Goal: Task Accomplishment & Management: Manage account settings

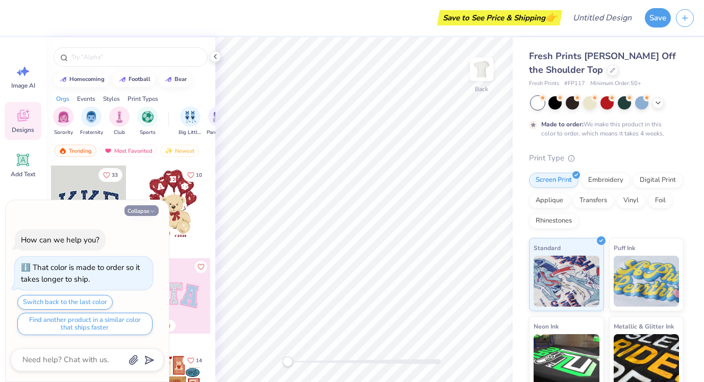
click at [148, 208] on button "Collapse" at bounding box center [141, 210] width 34 height 11
type textarea "x"
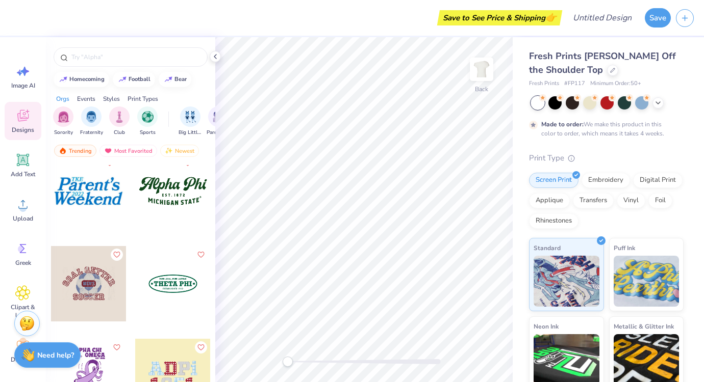
scroll to position [6925, 0]
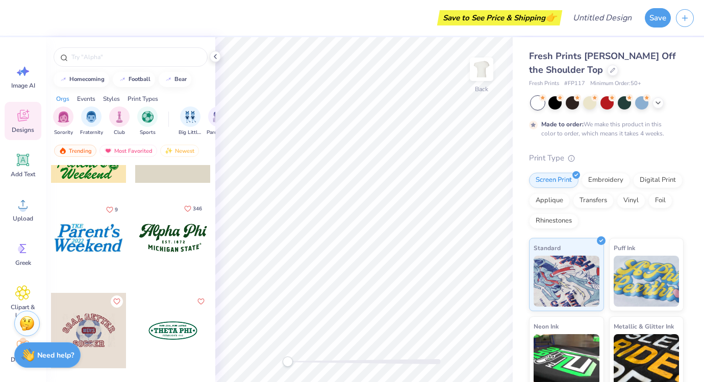
click at [189, 211] on icon "Like" at bounding box center [188, 209] width 6 height 6
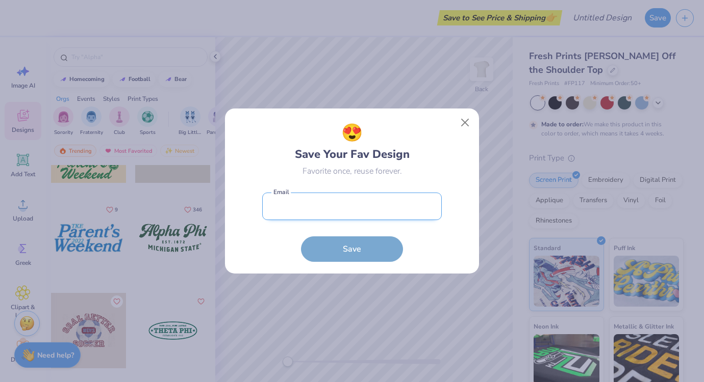
click at [324, 217] on input "email" at bounding box center [351, 207] width 179 height 28
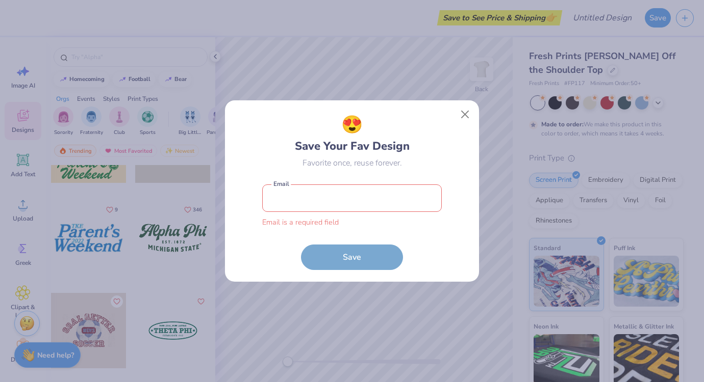
click at [335, 204] on input "email" at bounding box center [351, 199] width 179 height 28
type input "[EMAIL_ADDRESS][DOMAIN_NAME]"
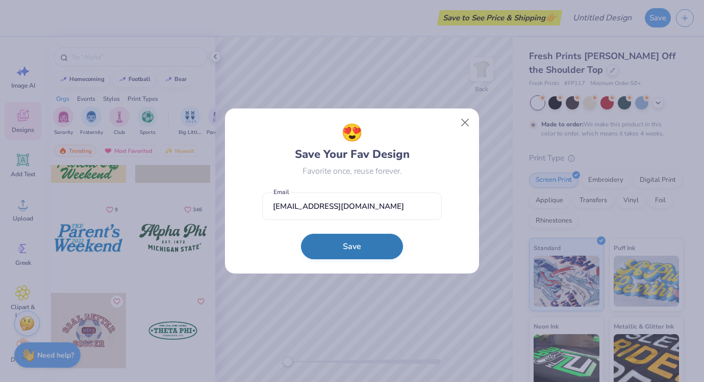
click at [345, 250] on button "Save" at bounding box center [352, 246] width 102 height 25
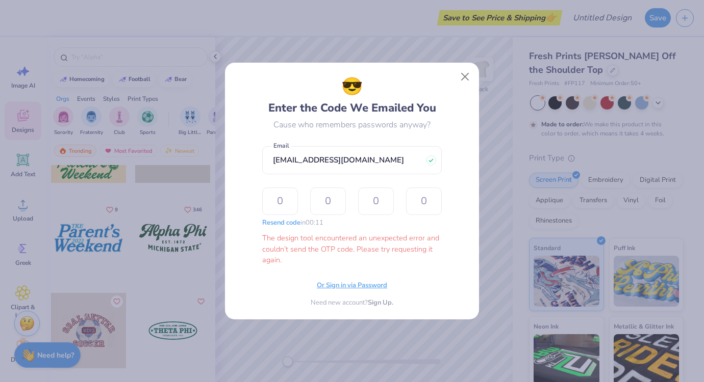
click at [352, 287] on span "Or Sign in via Password" at bounding box center [352, 286] width 70 height 10
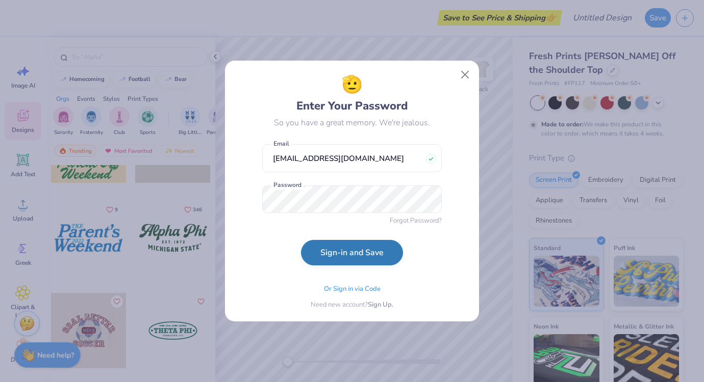
click at [356, 253] on button "Sign-in and Save" at bounding box center [352, 252] width 102 height 25
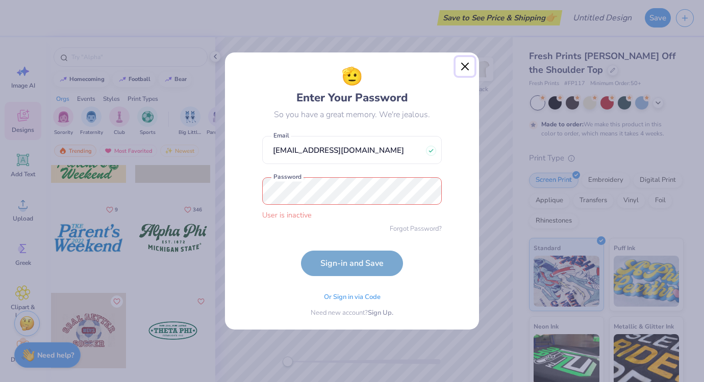
click at [462, 67] on button "Close" at bounding box center [464, 66] width 19 height 19
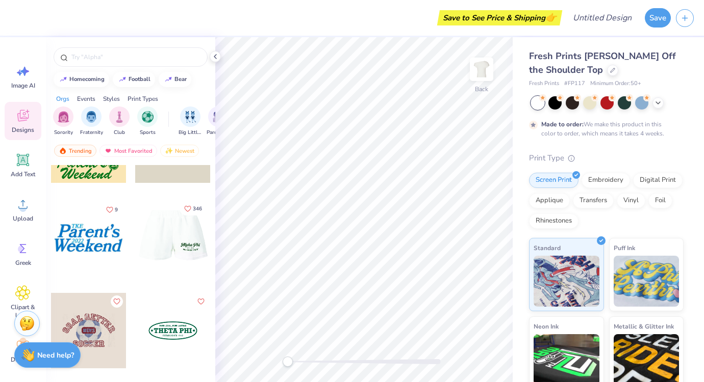
click at [189, 210] on icon "Like" at bounding box center [187, 208] width 7 height 7
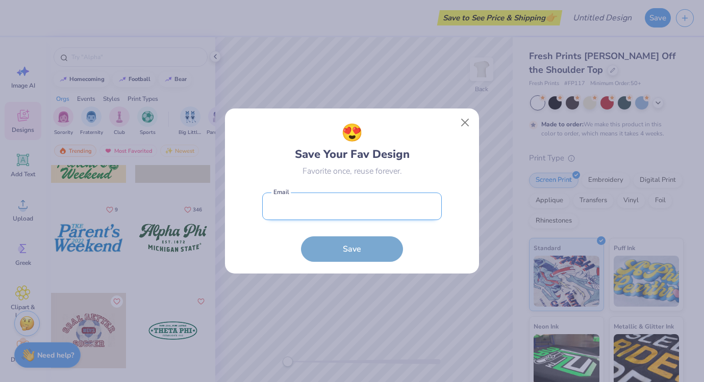
click at [347, 206] on input "email" at bounding box center [351, 207] width 179 height 28
type input "[EMAIL_ADDRESS][DOMAIN_NAME]"
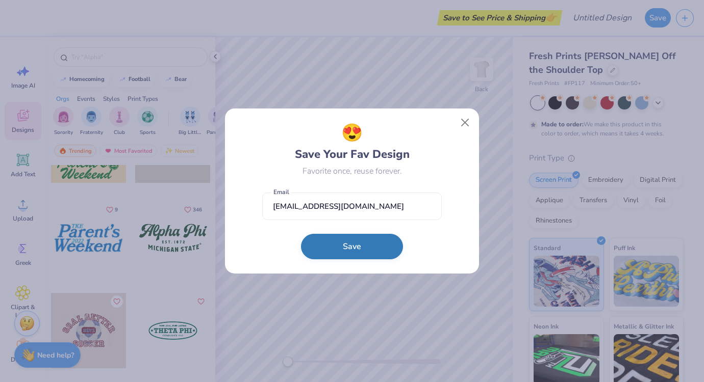
click at [361, 252] on button "Save" at bounding box center [352, 246] width 102 height 25
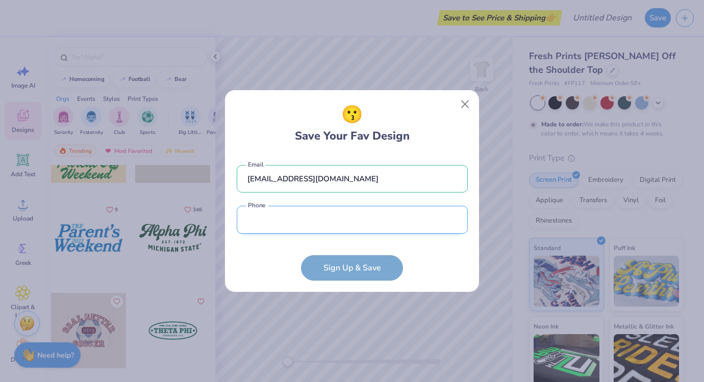
click at [351, 218] on input "tel" at bounding box center [352, 220] width 231 height 28
type input "[PHONE_NUMBER]"
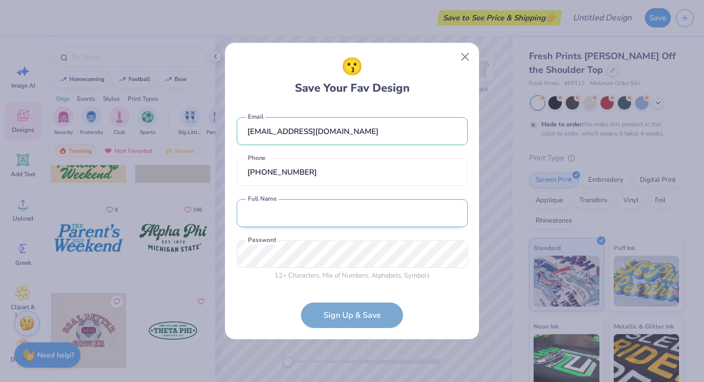
click at [338, 211] on input "text" at bounding box center [352, 213] width 231 height 28
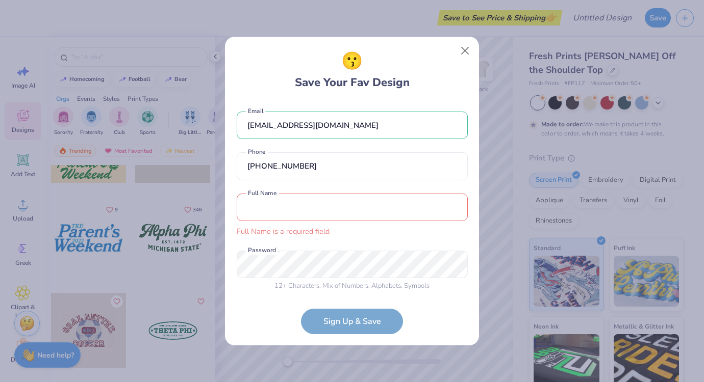
click at [286, 217] on input "text" at bounding box center [352, 208] width 231 height 28
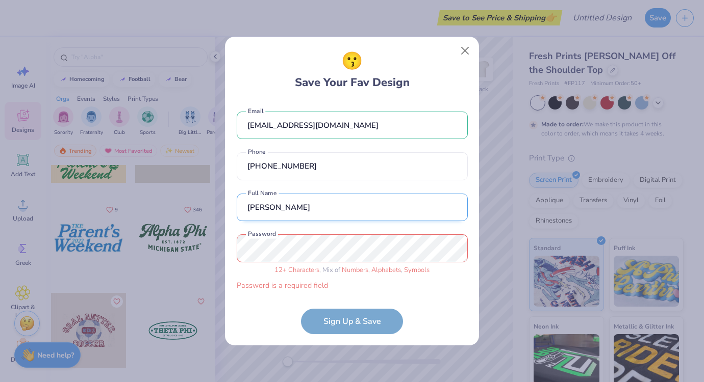
click at [295, 200] on input "[PERSON_NAME]" at bounding box center [352, 208] width 231 height 28
click at [294, 205] on input "[PERSON_NAME]" at bounding box center [352, 208] width 231 height 28
type input "[PERSON_NAME]"
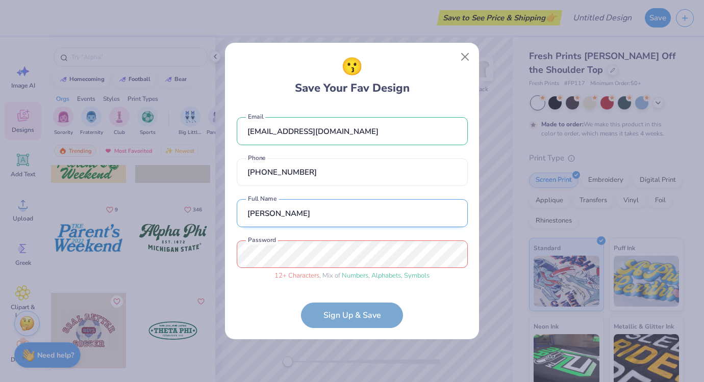
click at [368, 211] on input "[PERSON_NAME]" at bounding box center [352, 213] width 231 height 28
click at [351, 317] on form "[EMAIL_ADDRESS][DOMAIN_NAME] Email [PHONE_NUMBER] Phone [PERSON_NAME] A Full Na…" at bounding box center [352, 217] width 231 height 221
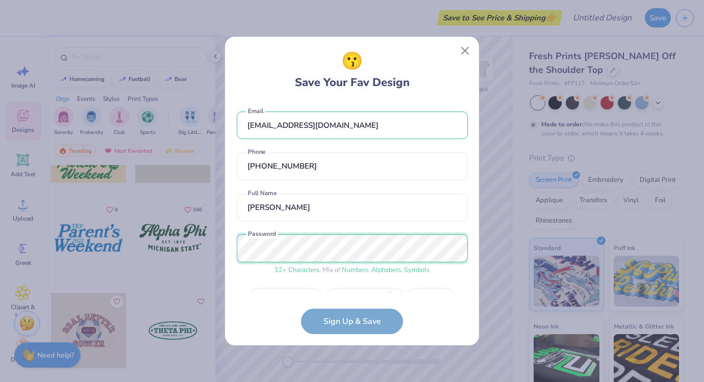
scroll to position [27, 0]
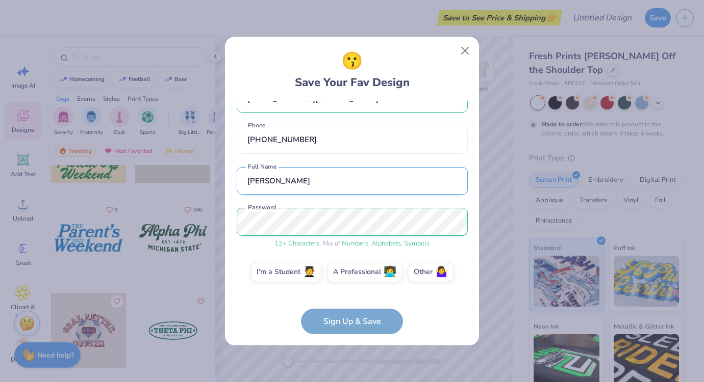
click at [421, 168] on input "[PERSON_NAME]" at bounding box center [352, 181] width 231 height 28
click at [302, 278] on label "I'm a Student 🧑‍🎓" at bounding box center [285, 271] width 71 height 20
click at [349, 298] on input "I'm a Student 🧑‍🎓" at bounding box center [352, 301] width 7 height 7
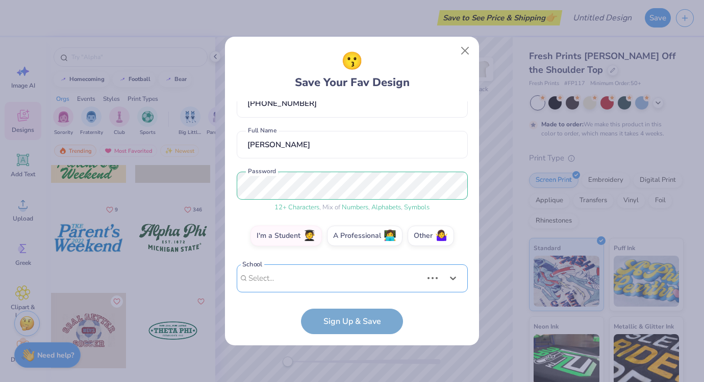
click at [335, 283] on div "Use Up and Down to choose options, press Enter to select the currently focused …" at bounding box center [352, 294] width 231 height 59
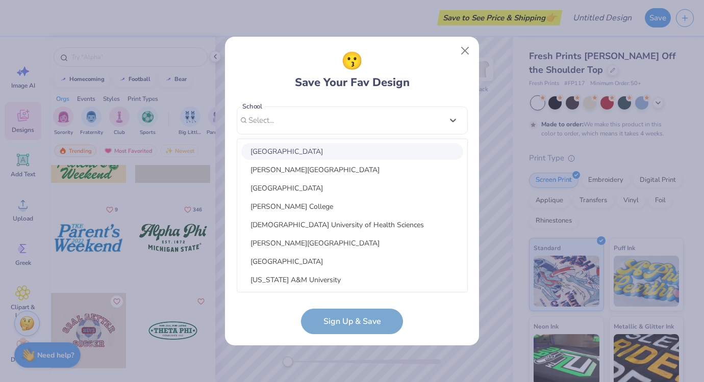
click at [454, 122] on div "[EMAIL_ADDRESS][DOMAIN_NAME] Email [PHONE_NUMBER] Phone [PERSON_NAME] A Full Na…" at bounding box center [352, 196] width 231 height 191
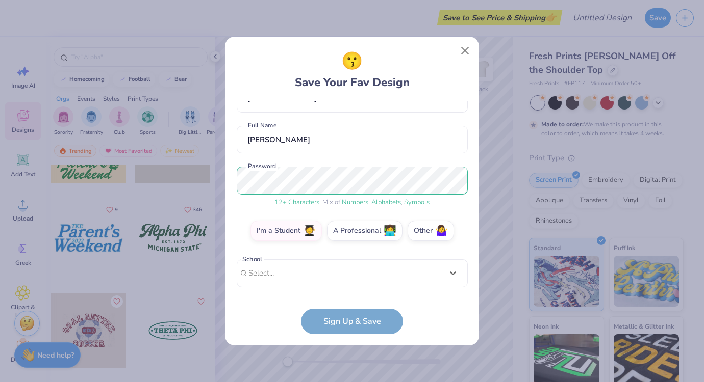
click at [368, 320] on form "[EMAIL_ADDRESS][DOMAIN_NAME] Email [PHONE_NUMBER] Phone [PERSON_NAME] A Full Na…" at bounding box center [352, 217] width 231 height 233
click at [429, 231] on label "Other 🤷‍♀️" at bounding box center [430, 229] width 46 height 20
click at [355, 298] on input "Other 🤷‍♀️" at bounding box center [352, 301] width 7 height 7
click at [365, 325] on form "[EMAIL_ADDRESS][DOMAIN_NAME] Email [PHONE_NUMBER] Phone [PERSON_NAME] A Full Na…" at bounding box center [352, 217] width 231 height 233
click at [365, 283] on input "text" at bounding box center [352, 274] width 231 height 28
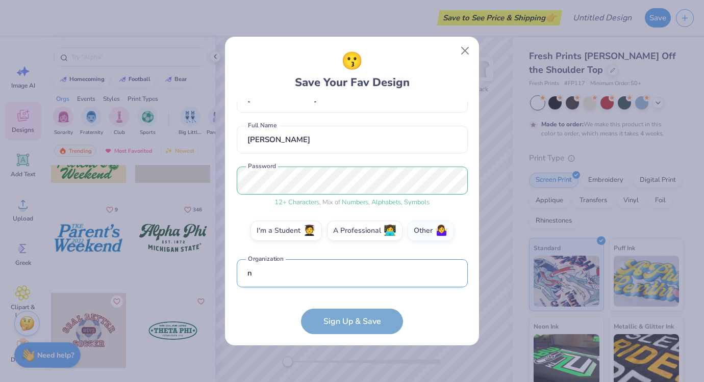
scroll to position [128, 0]
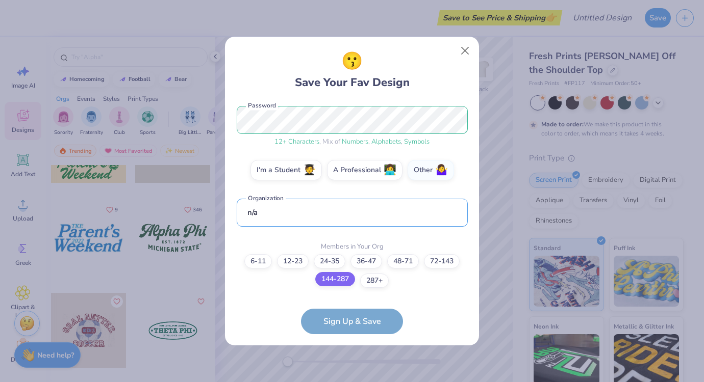
type input "n/a"
click at [341, 280] on label "144-287" at bounding box center [335, 279] width 40 height 14
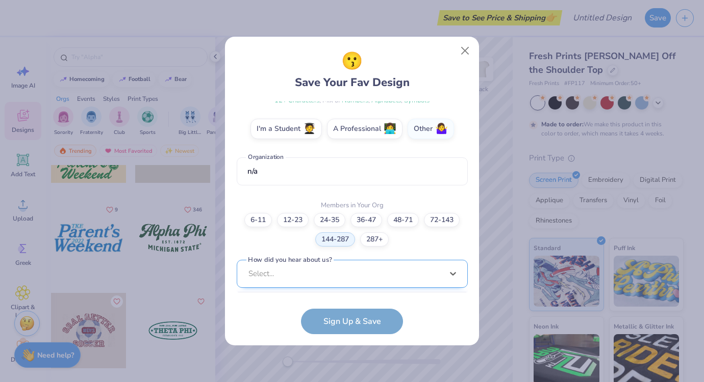
click at [346, 277] on div "option Word of Mouth focused, 8 of 15. 15 results available. Use Up and Down to…" at bounding box center [352, 353] width 231 height 186
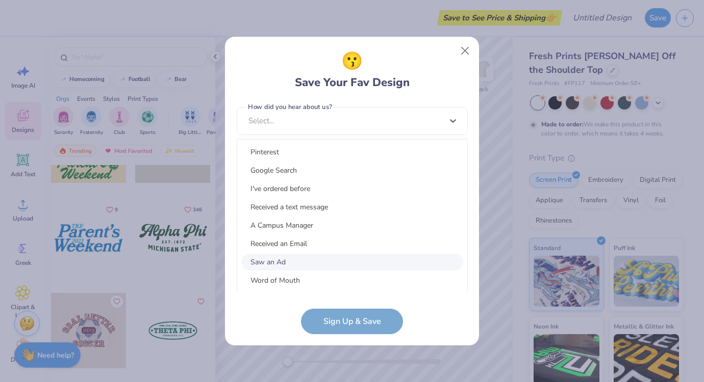
click at [345, 259] on div "Saw an Ad" at bounding box center [352, 262] width 222 height 17
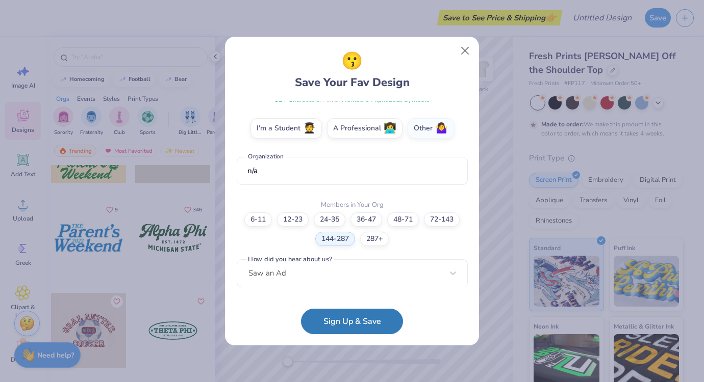
scroll to position [170, 0]
click at [352, 328] on button "Sign Up & Save" at bounding box center [352, 318] width 102 height 25
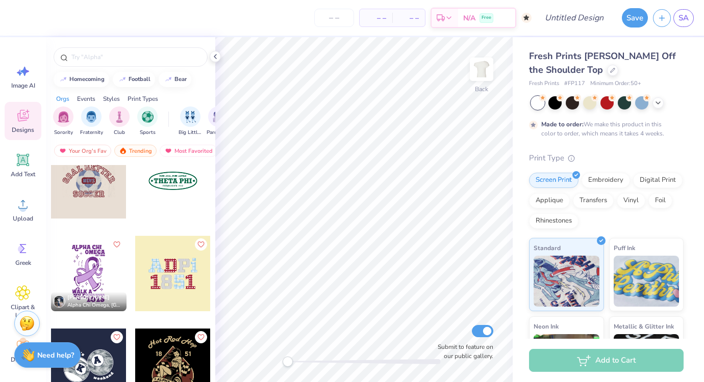
scroll to position [7078, 0]
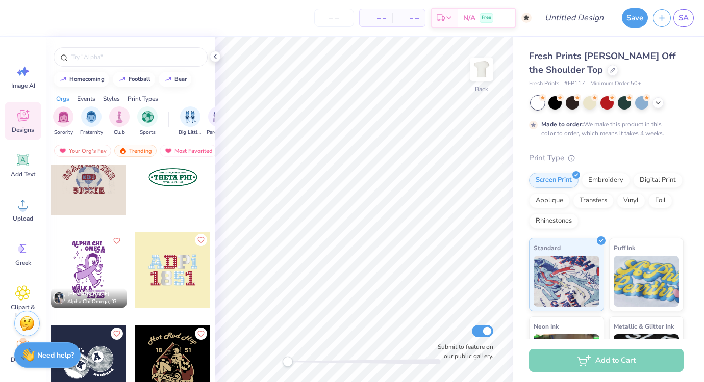
click at [199, 243] on icon "Like" at bounding box center [200, 240] width 7 height 7
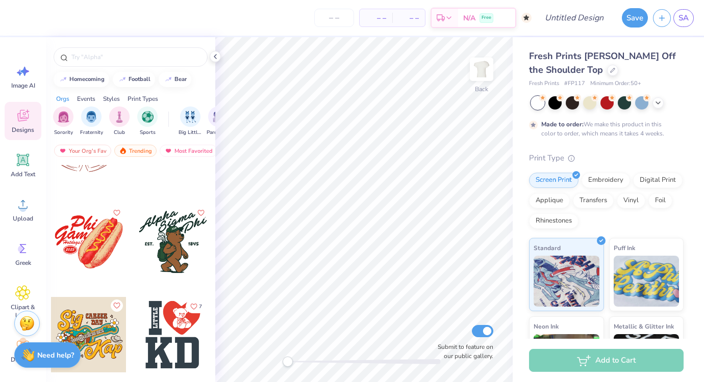
scroll to position [9147, 0]
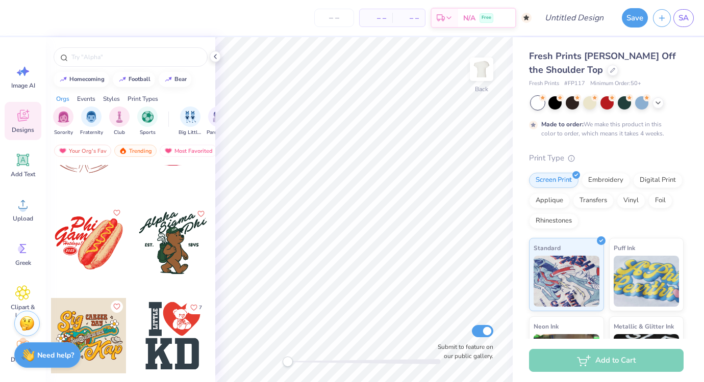
click at [117, 214] on icon "Like" at bounding box center [116, 213] width 6 height 6
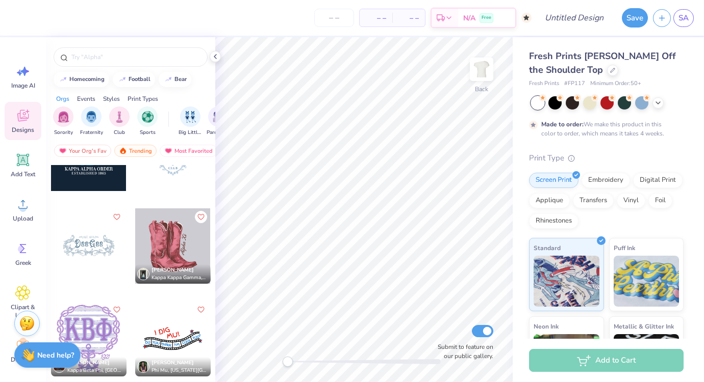
scroll to position [13111, 0]
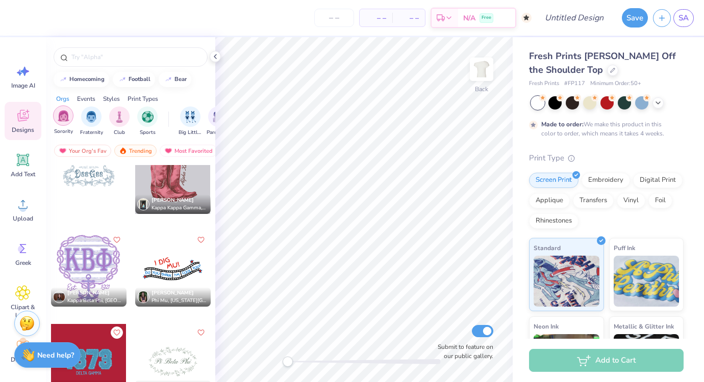
click at [58, 119] on img "filter for Sorority" at bounding box center [64, 116] width 12 height 12
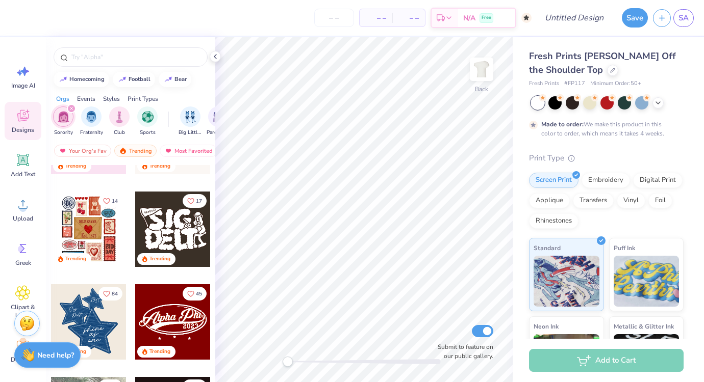
scroll to position [216, 0]
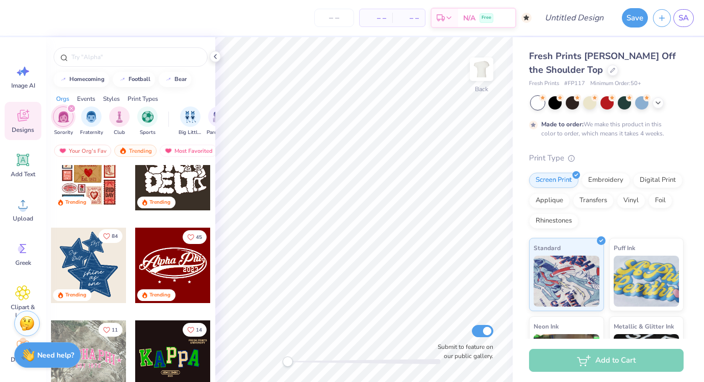
click at [105, 236] on icon "Like" at bounding box center [106, 236] width 7 height 7
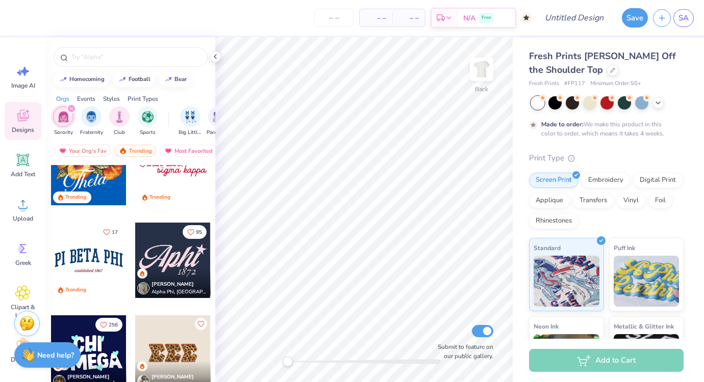
scroll to position [1001, 0]
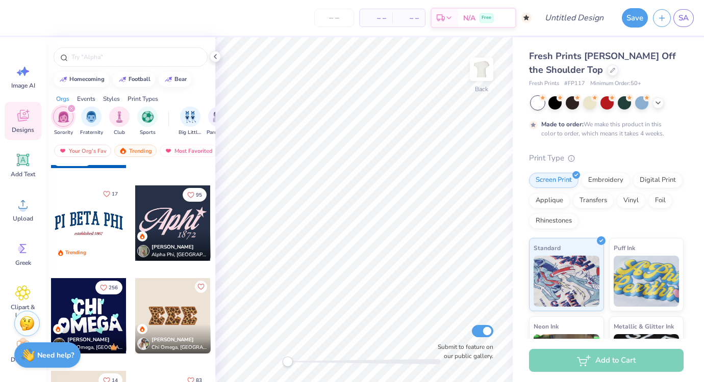
click at [106, 193] on icon "Like" at bounding box center [106, 194] width 7 height 7
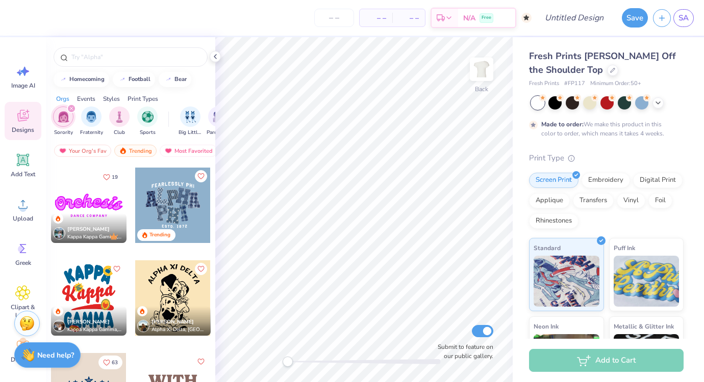
scroll to position [1297, 0]
click at [197, 174] on icon "Like" at bounding box center [200, 175] width 7 height 7
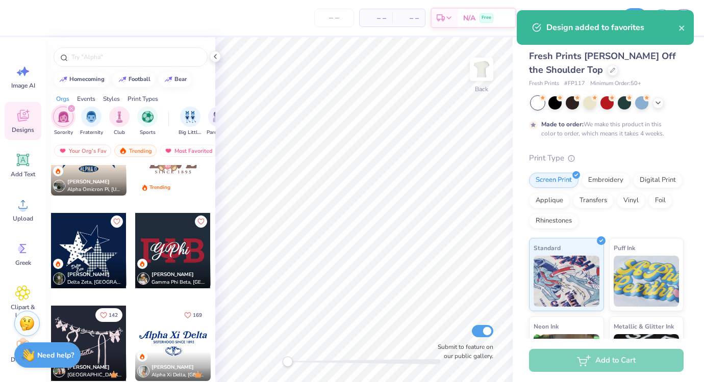
scroll to position [1600, 0]
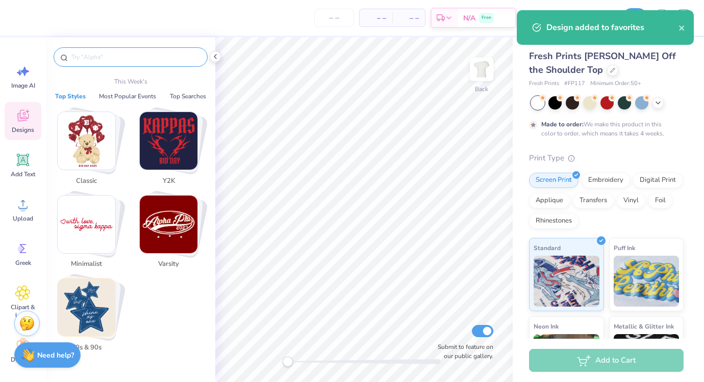
click at [123, 60] on input "text" at bounding box center [135, 57] width 131 height 10
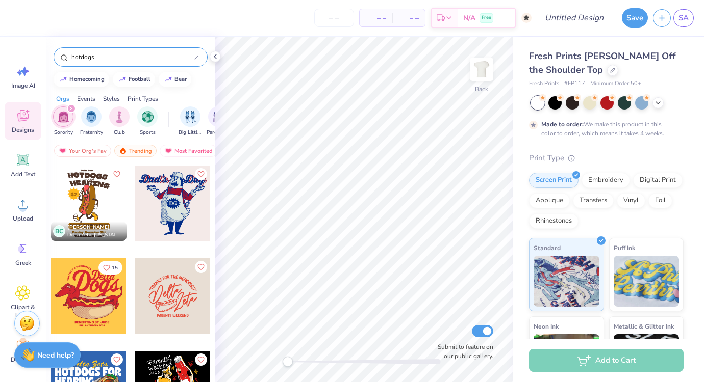
scroll to position [23, 0]
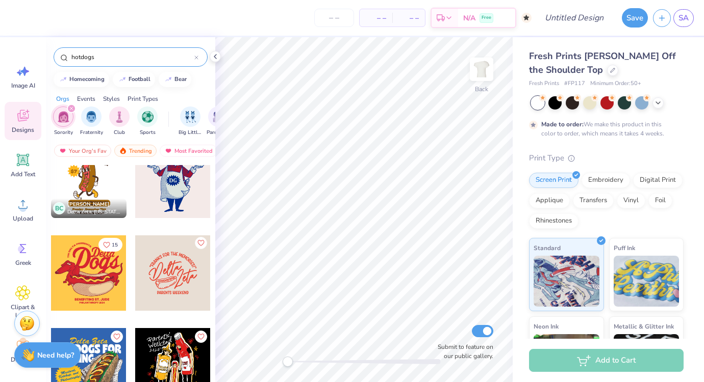
type input "hotdogs"
click at [201, 243] on icon "Like" at bounding box center [200, 243] width 7 height 7
click at [103, 59] on input "hotdogs" at bounding box center [132, 57] width 124 height 10
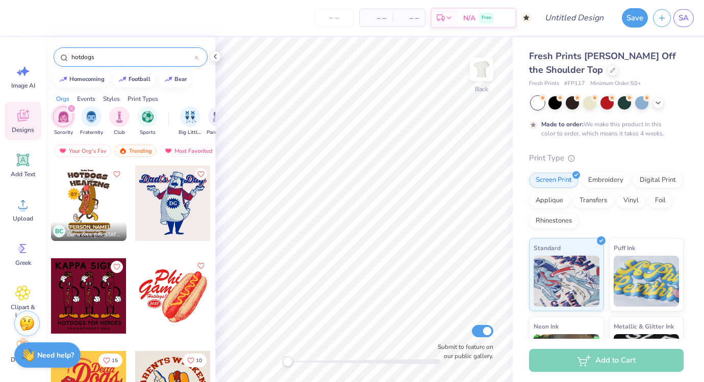
click at [201, 268] on icon "Like" at bounding box center [200, 266] width 6 height 6
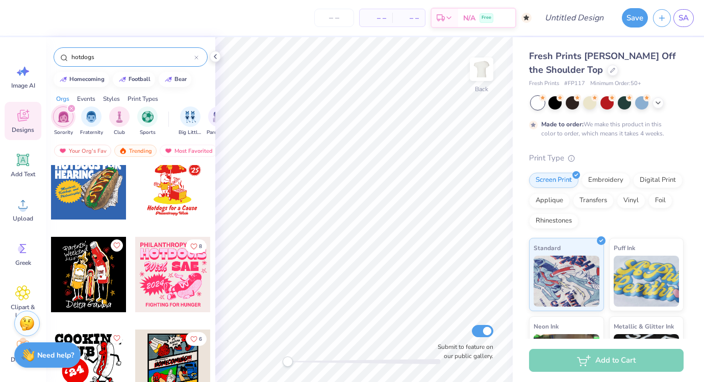
scroll to position [394, 0]
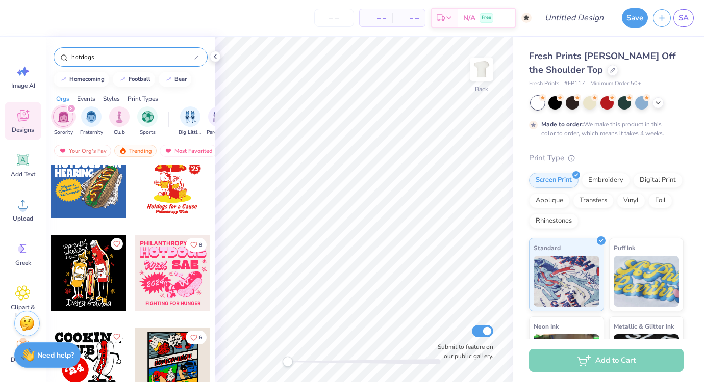
click at [154, 55] on input "hotdogs" at bounding box center [132, 57] width 124 height 10
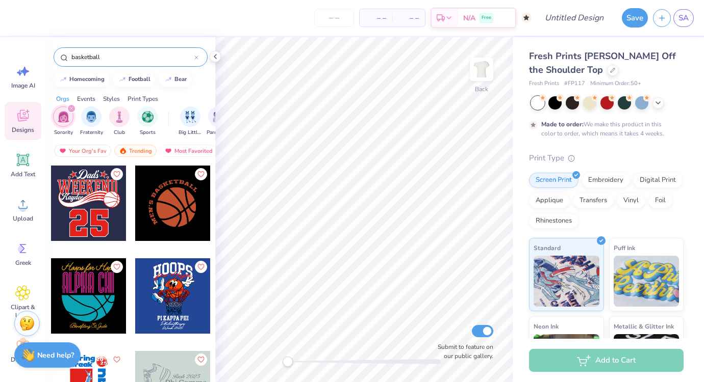
scroll to position [70, 0]
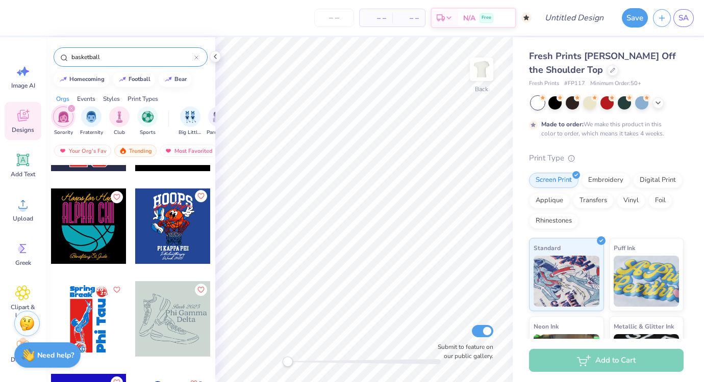
type input "basketball"
click at [199, 197] on icon "Like" at bounding box center [200, 196] width 6 height 6
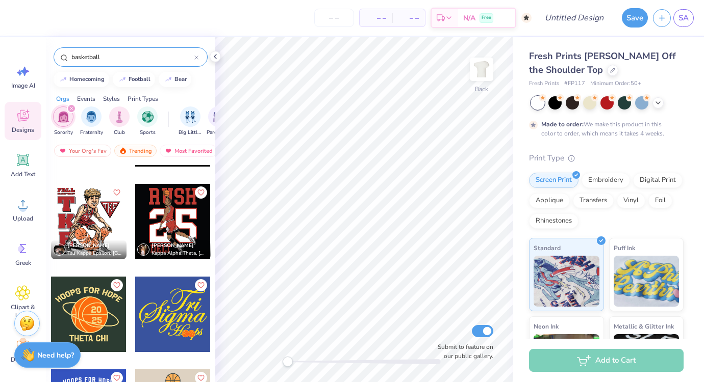
scroll to position [1534, 0]
